Goal: Task Accomplishment & Management: Use online tool/utility

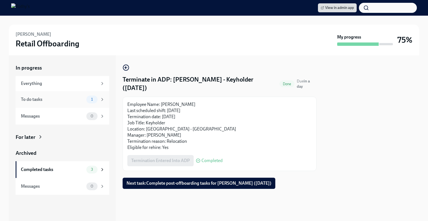
click at [83, 101] on div "To do tasks" at bounding box center [52, 99] width 63 height 6
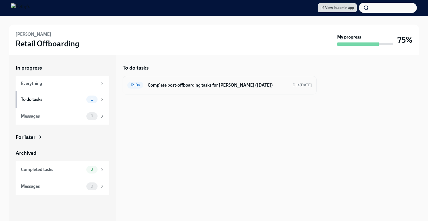
click at [186, 86] on h6 "Complete post-offboarding tasks for Wesley Tsai (08/12/2025)" at bounding box center [218, 85] width 140 height 6
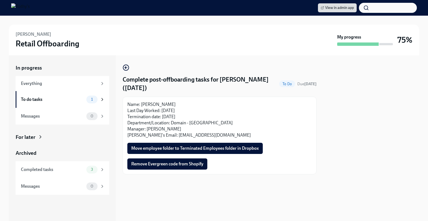
click at [183, 145] on button "Move employee folder to Terminated Employees folder in Dropbox" at bounding box center [194, 147] width 135 height 11
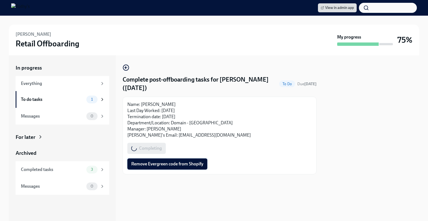
click at [183, 164] on span "Remove Evergreen code from Shopify" at bounding box center [167, 164] width 72 height 6
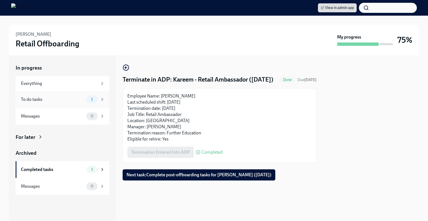
click at [87, 103] on div "To do tasks 1" at bounding box center [63, 99] width 94 height 17
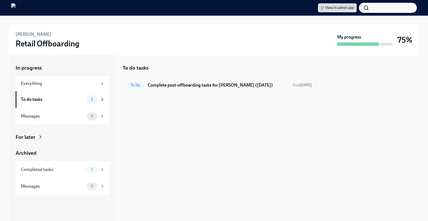
click at [207, 83] on h6 "Complete post-offboarding tasks for [PERSON_NAME] ([DATE])" at bounding box center [218, 85] width 140 height 6
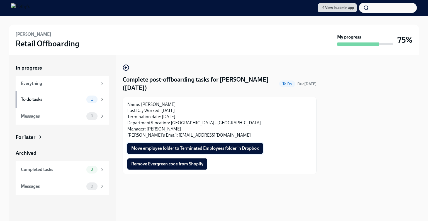
click at [196, 145] on span "Move employee folder to Terminated Employees folder in Dropbox" at bounding box center [195, 148] width 128 height 6
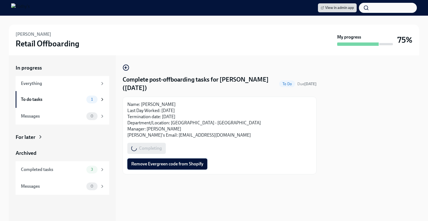
click at [188, 167] on button "Remove Evergreen code from Shopify" at bounding box center [167, 163] width 80 height 11
